Goal: Find contact information: Find contact information

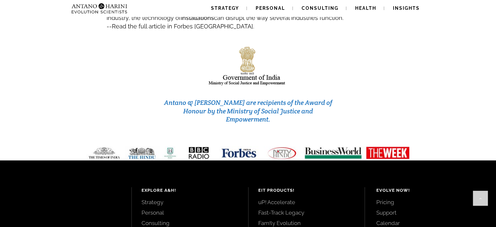
scroll to position [2810, 0]
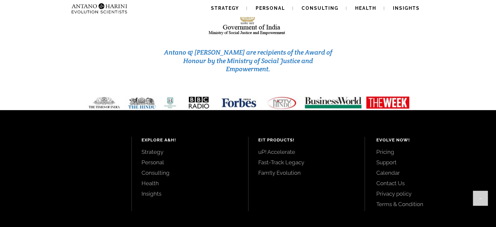
click at [390, 179] on link "Contact Us" at bounding box center [429, 182] width 105 height 7
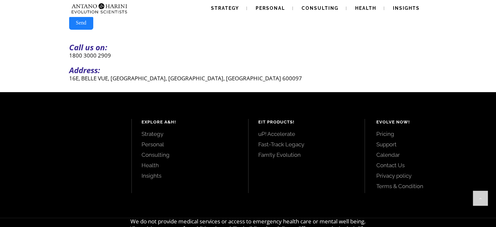
scroll to position [235, 0]
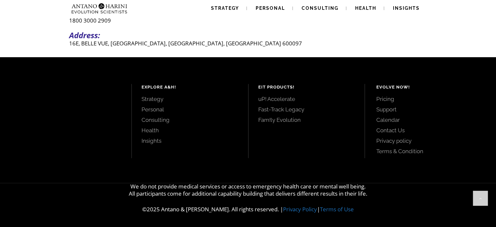
click at [389, 130] on link "Contact Us" at bounding box center [429, 130] width 105 height 7
